Goal: Task Accomplishment & Management: Manage account settings

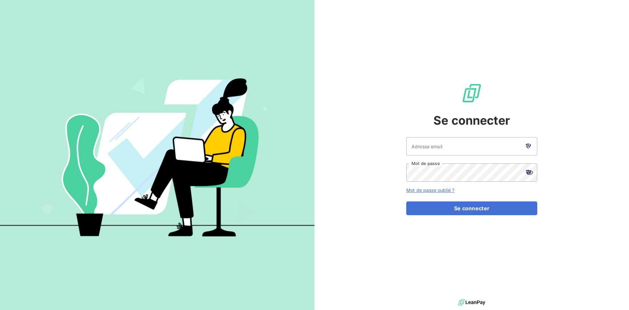
click at [535, 146] on div at bounding box center [528, 146] width 18 height 18
click at [527, 148] on icon at bounding box center [528, 145] width 5 height 5
click at [530, 145] on icon at bounding box center [530, 146] width 2 height 4
type input "[PERSON_NAME][EMAIL_ADDRESS][PERSON_NAME][DOMAIN_NAME]"
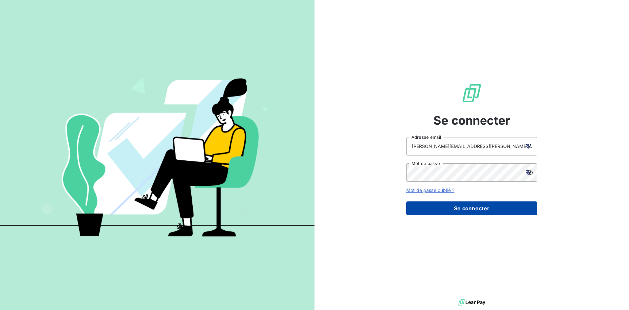
click at [473, 204] on button "Se connecter" at bounding box center [471, 208] width 131 height 14
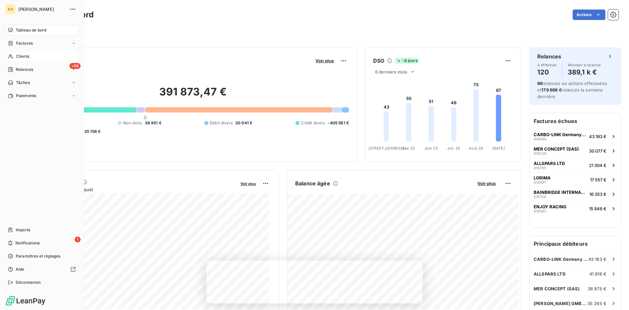
click at [17, 59] on span "Clients" at bounding box center [22, 56] width 13 height 6
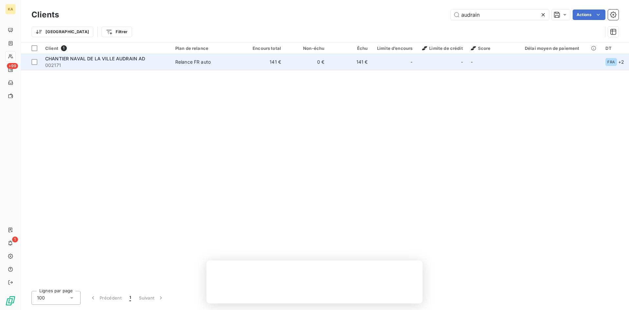
type input "audrain"
click at [72, 67] on span "002171" at bounding box center [106, 65] width 122 height 7
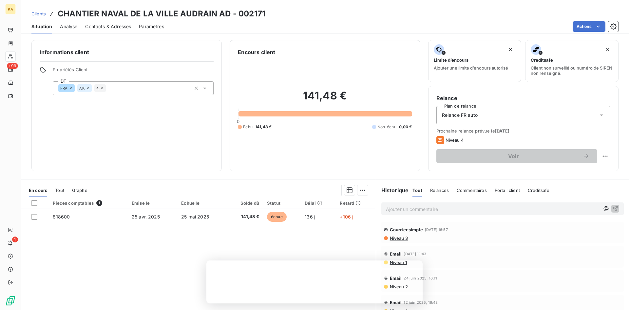
click at [215, 168] on div "Informations client Propriétés Client DT FRA AK 4" at bounding box center [126, 105] width 190 height 131
click at [104, 25] on span "Contacts & Adresses" at bounding box center [108, 26] width 46 height 7
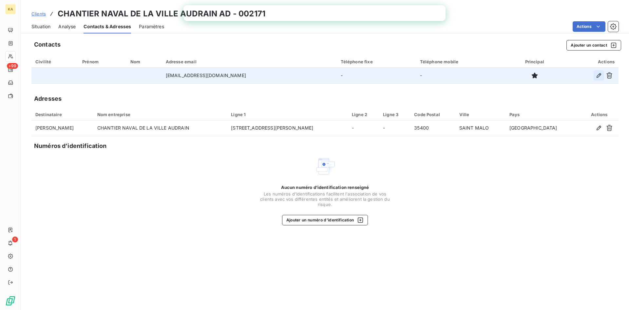
click at [595, 74] on button "button" at bounding box center [599, 75] width 10 height 10
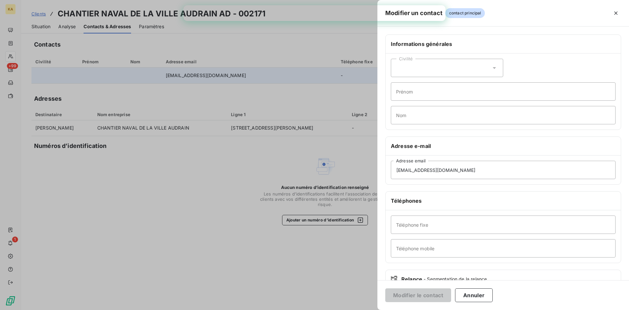
click at [241, 238] on div at bounding box center [314, 155] width 629 height 310
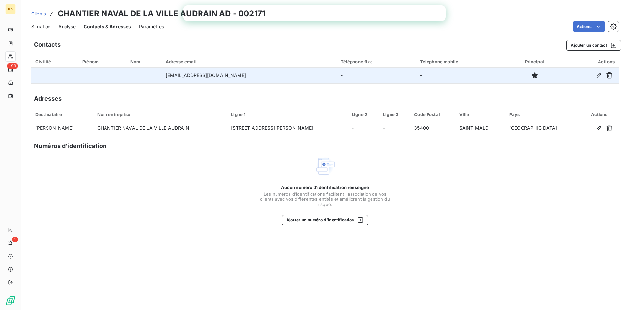
click at [175, 193] on div "Aucun numéro d’identification renseigné Les numéros d'identifications faciliten…" at bounding box center [324, 190] width 587 height 69
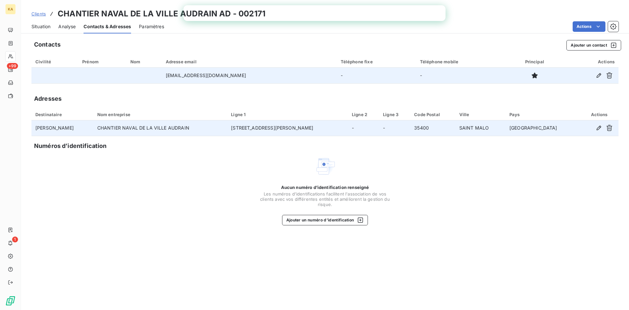
click at [85, 131] on td "[PERSON_NAME]" at bounding box center [62, 128] width 62 height 16
click at [601, 128] on icon "button" at bounding box center [599, 127] width 7 height 7
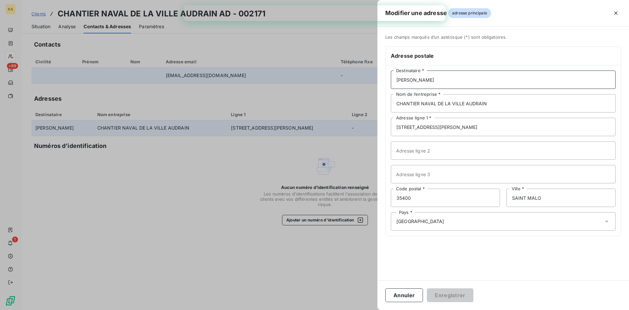
drag, startPoint x: 469, startPoint y: 82, endPoint x: 358, endPoint y: 78, distance: 110.5
click at [358, 309] on div "Modifier une adresse adresse principale Les champs marqués d’un [DEMOGRAPHIC_DA…" at bounding box center [314, 310] width 629 height 0
type input "[PERSON_NAME]"
click at [463, 291] on button "Enregistrer" at bounding box center [450, 295] width 47 height 14
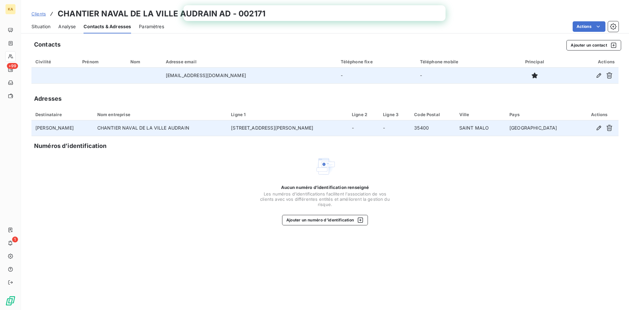
click at [145, 237] on div "Contacts Ajouter un contact Civilité Prénom Nom Adresse email Téléphone fixe Té…" at bounding box center [325, 173] width 608 height 274
click at [40, 28] on span "Situation" at bounding box center [40, 26] width 19 height 7
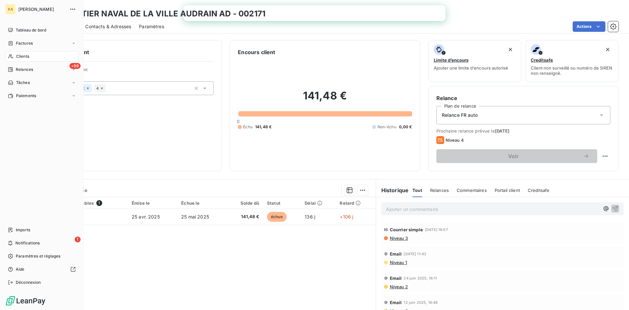
click at [11, 6] on div "KA" at bounding box center [10, 9] width 10 height 10
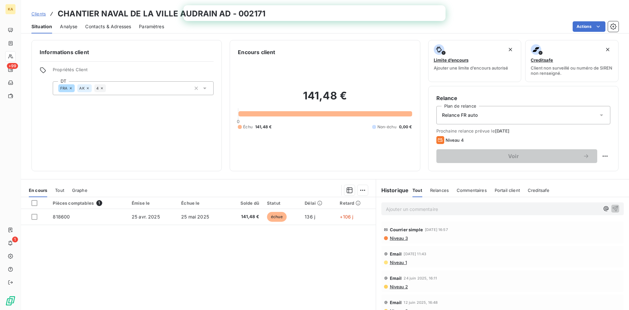
click at [44, 118] on div "Informations client Propriétés Client DT FRA AK 4" at bounding box center [126, 105] width 190 height 131
